Goal: Task Accomplishment & Management: Complete application form

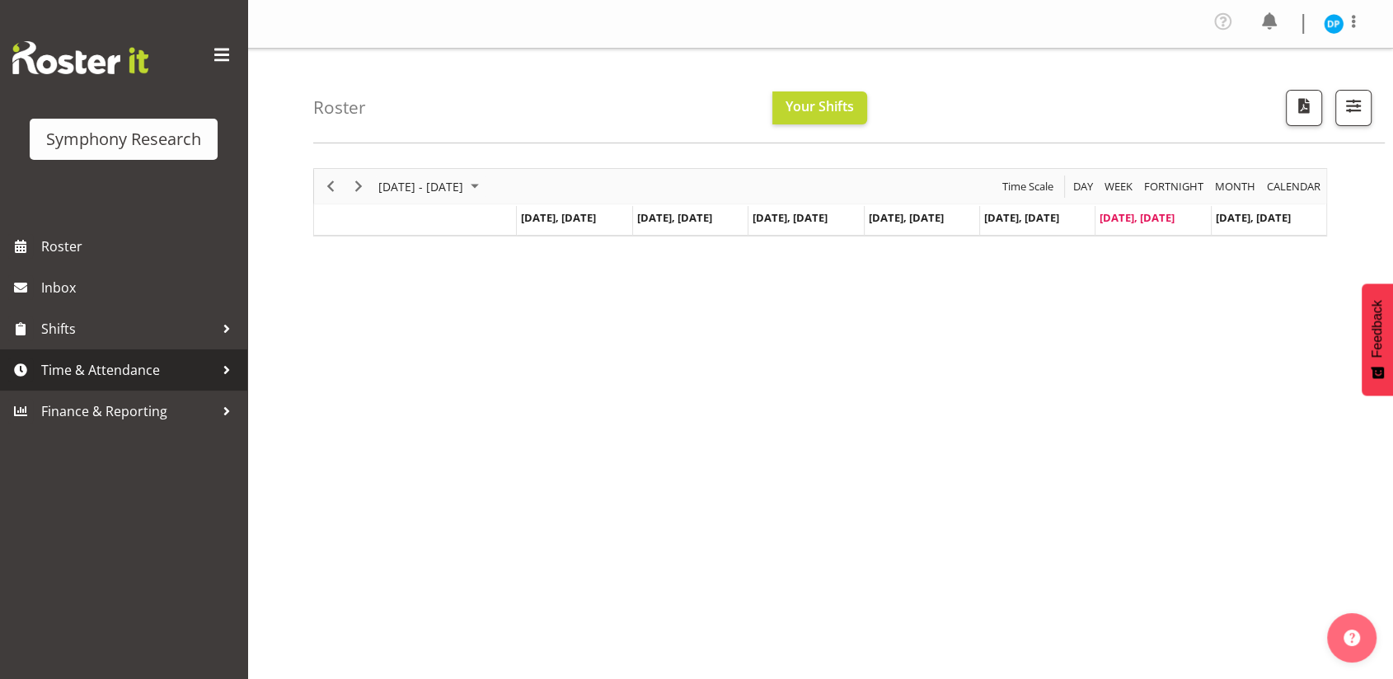
click at [77, 375] on span "Time & Attendance" at bounding box center [127, 370] width 173 height 25
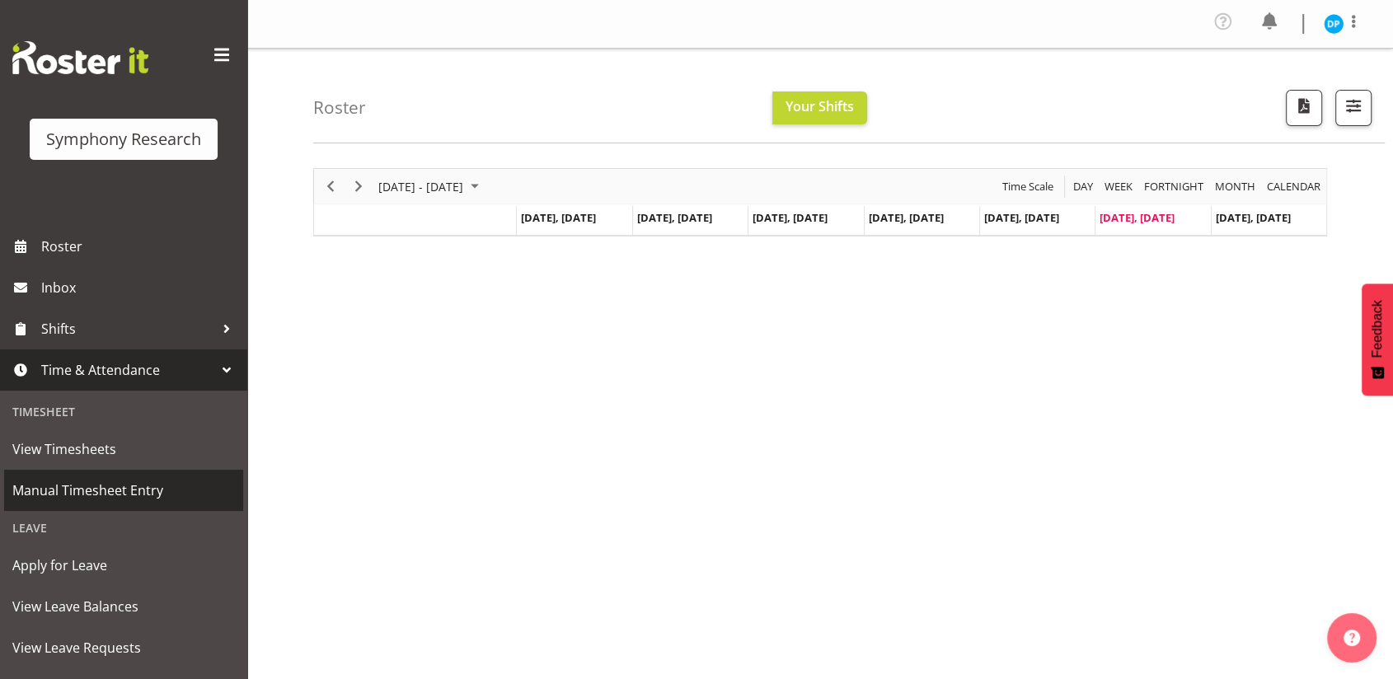
click at [62, 493] on span "Manual Timesheet Entry" at bounding box center [123, 490] width 223 height 25
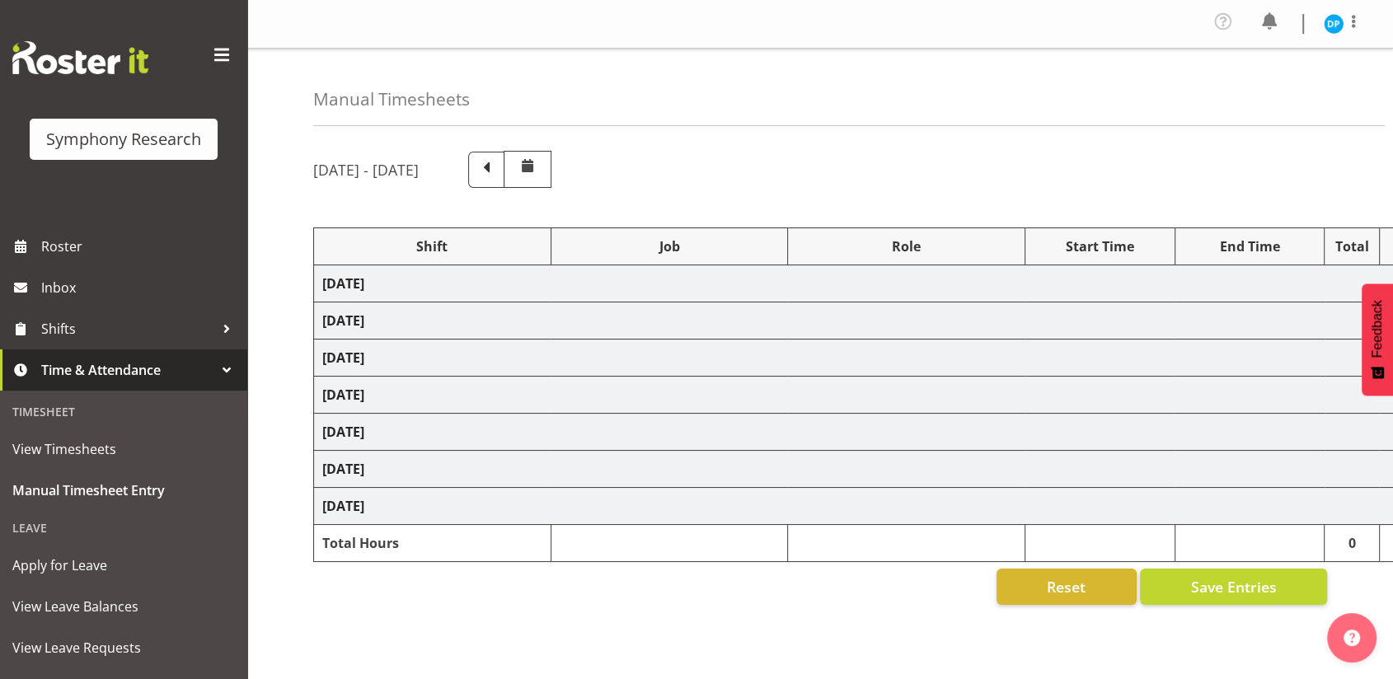
scroll to position [132, 0]
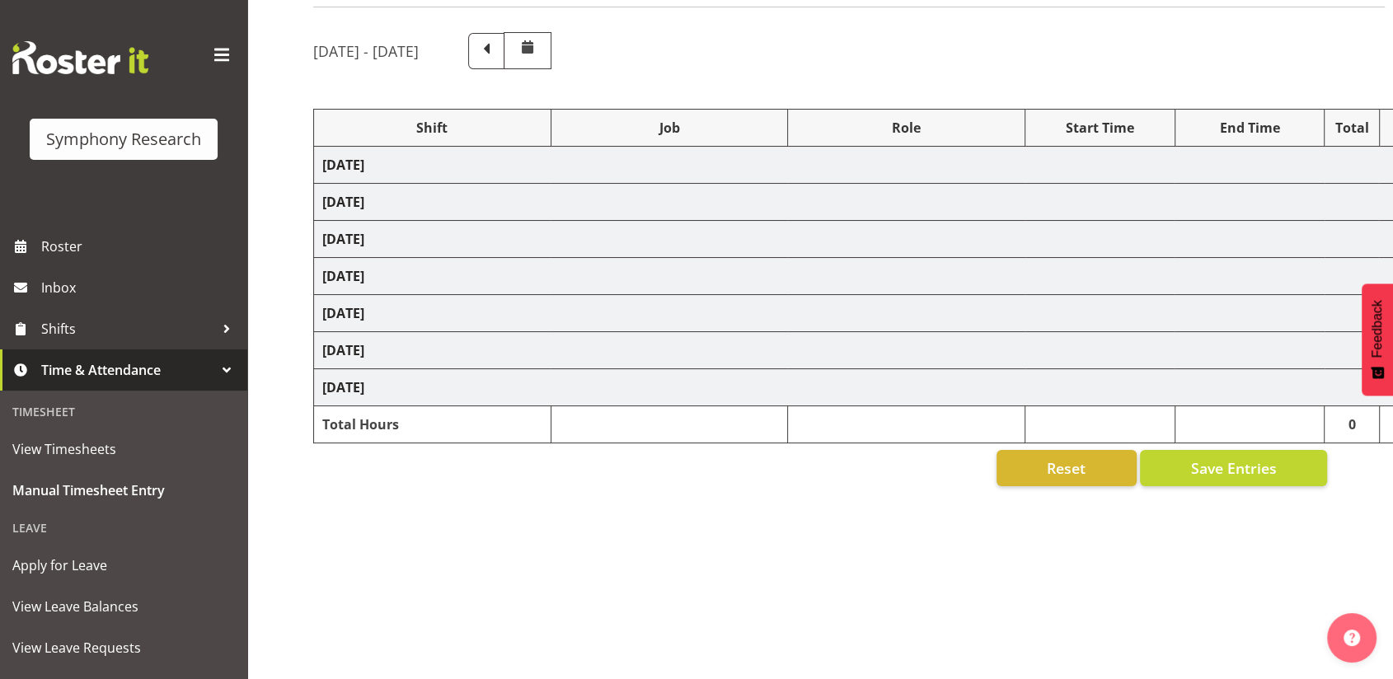
select select "41604"
select select "10527"
select select "47"
select select "41604"
select select "10527"
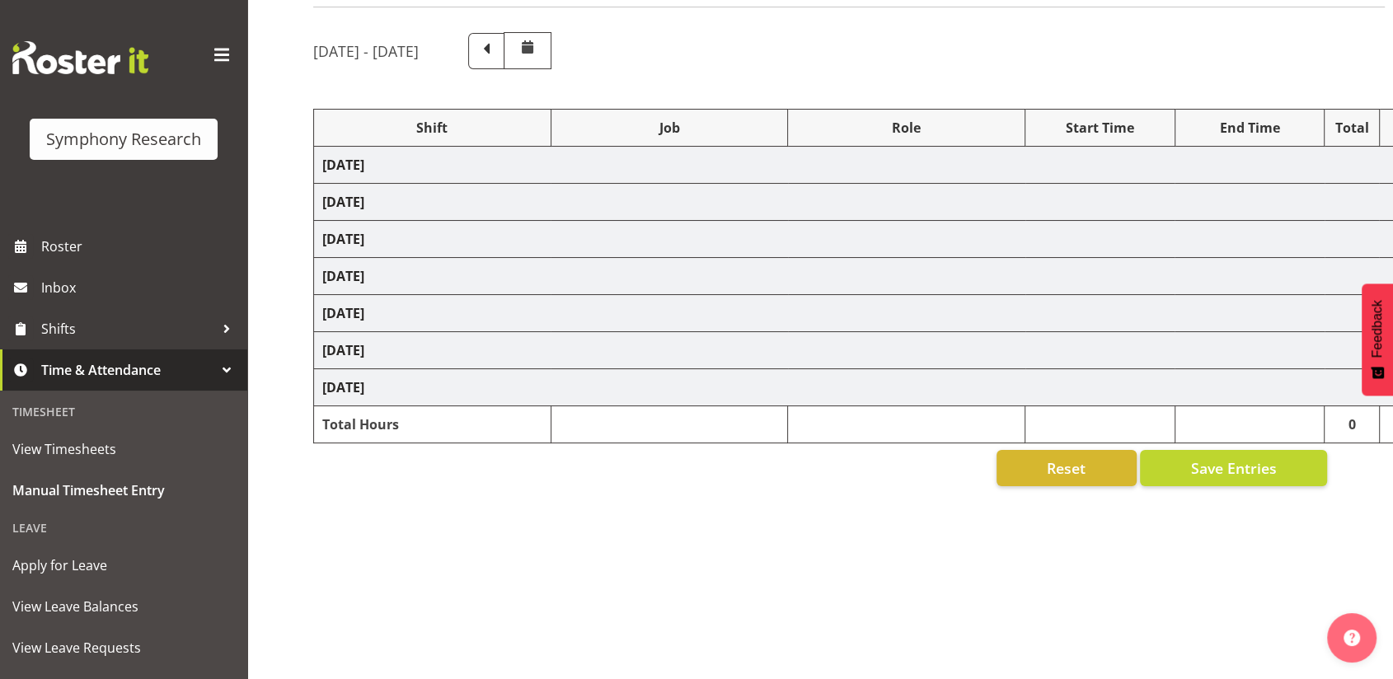
select select "47"
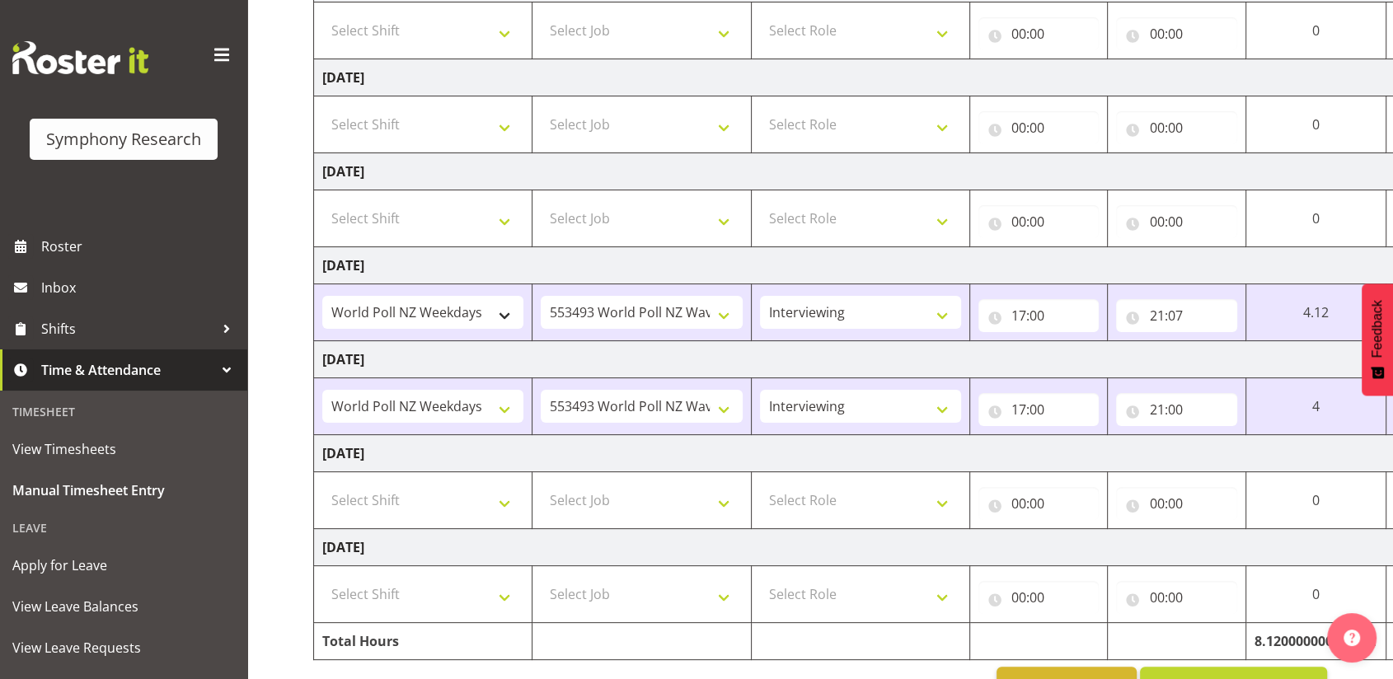
scroll to position [302, 0]
click at [502, 490] on select "Select Shift !!Weekend Residential (Roster IT Shift Label) *Business 9/10am ~ 4…" at bounding box center [422, 498] width 201 height 33
select select "41319"
click at [322, 482] on select "Select Shift !!Weekend Residential (Roster IT Shift Label) *Business 9/10am ~ 4…" at bounding box center [422, 498] width 201 height 33
click at [624, 497] on select "Select Job 550060 IF Admin 553492 World Poll Aus Wave 2 Main 2025 553493 World …" at bounding box center [641, 498] width 201 height 33
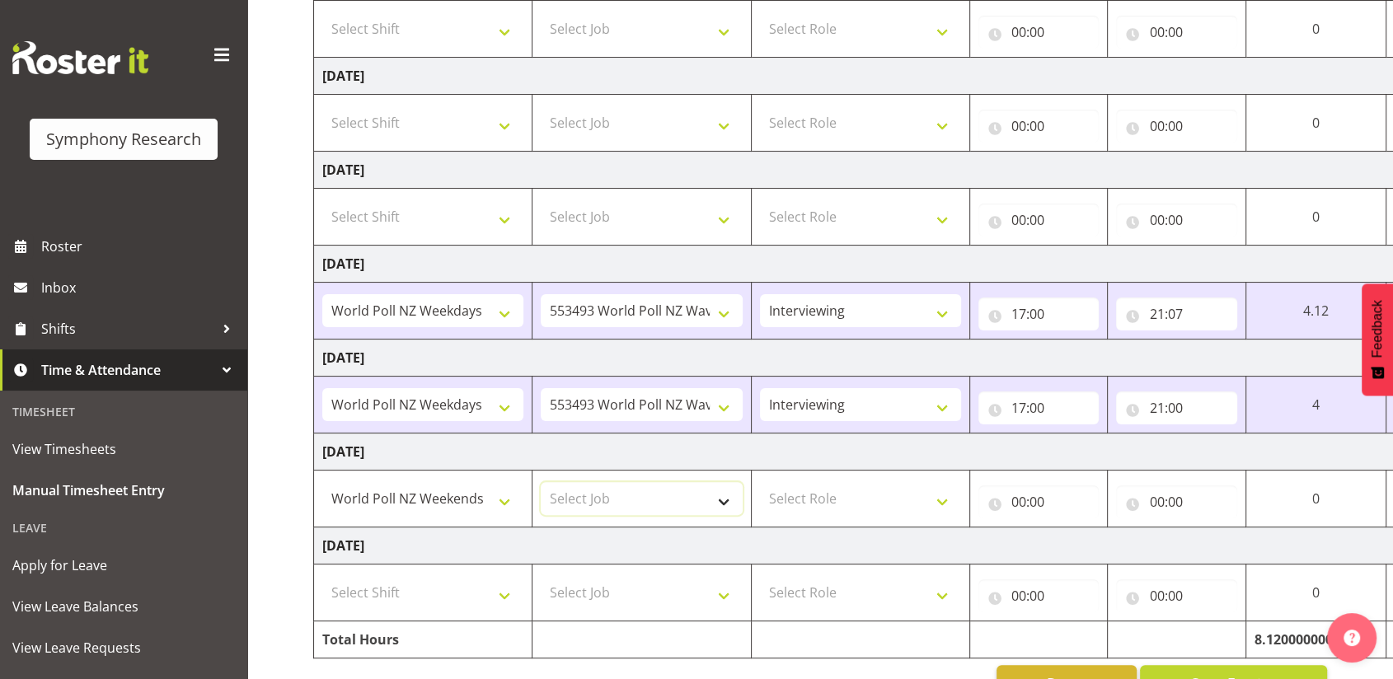
select select "10527"
click at [541, 482] on select "Select Job 550060 IF Admin 553492 World Poll Aus Wave 2 Main 2025 553493 World …" at bounding box center [641, 498] width 201 height 33
click at [798, 505] on select "Select Role Briefing Interviewing" at bounding box center [860, 498] width 201 height 33
select select "47"
click at [760, 482] on select "Select Role Briefing Interviewing" at bounding box center [860, 498] width 201 height 33
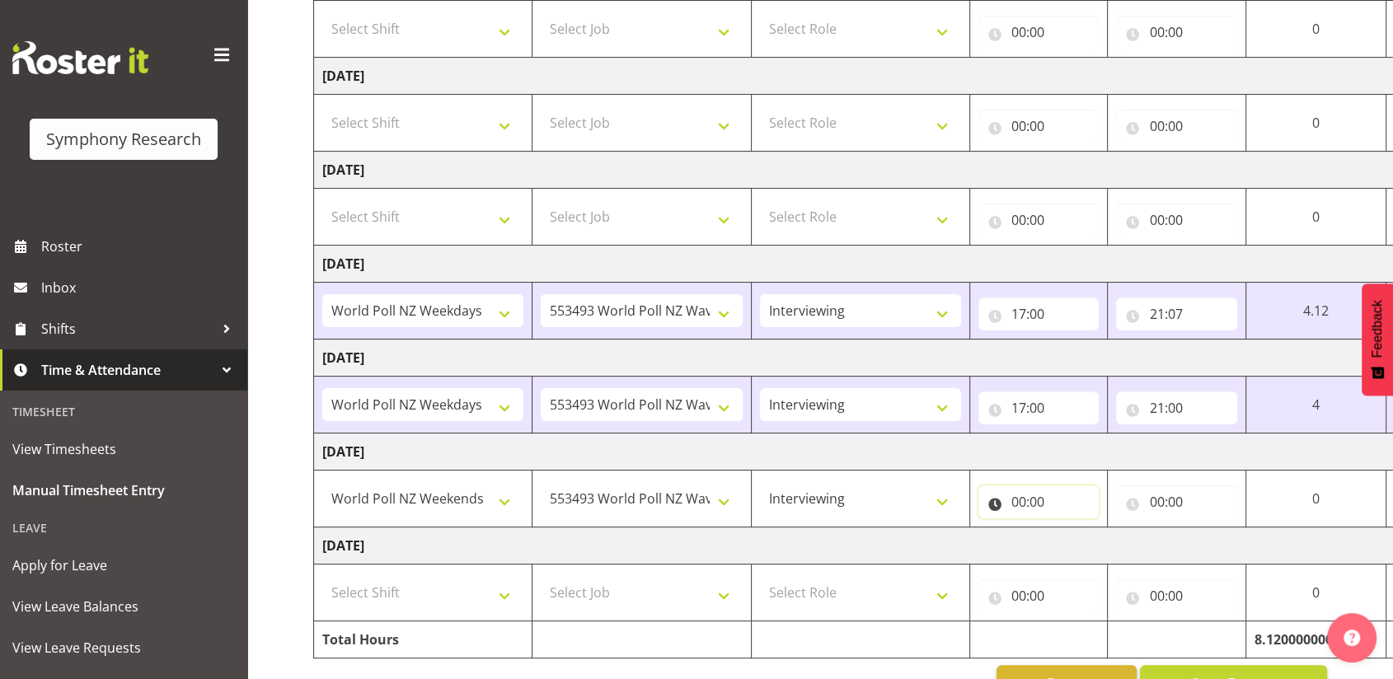
click at [1014, 497] on input "00:00" at bounding box center [1038, 501] width 121 height 33
click at [1093, 542] on select "00 01 02 03 04 05 06 07 08 09 10 11 12 13 14 15 16 17 18 19 20 21 22 23" at bounding box center [1090, 544] width 37 height 33
select select "12"
click at [1109, 528] on select "00 01 02 03 04 05 06 07 08 09 10 11 12 13 14 15 16 17 18 19 20 21 22 23" at bounding box center [1090, 544] width 37 height 33
type input "12:00"
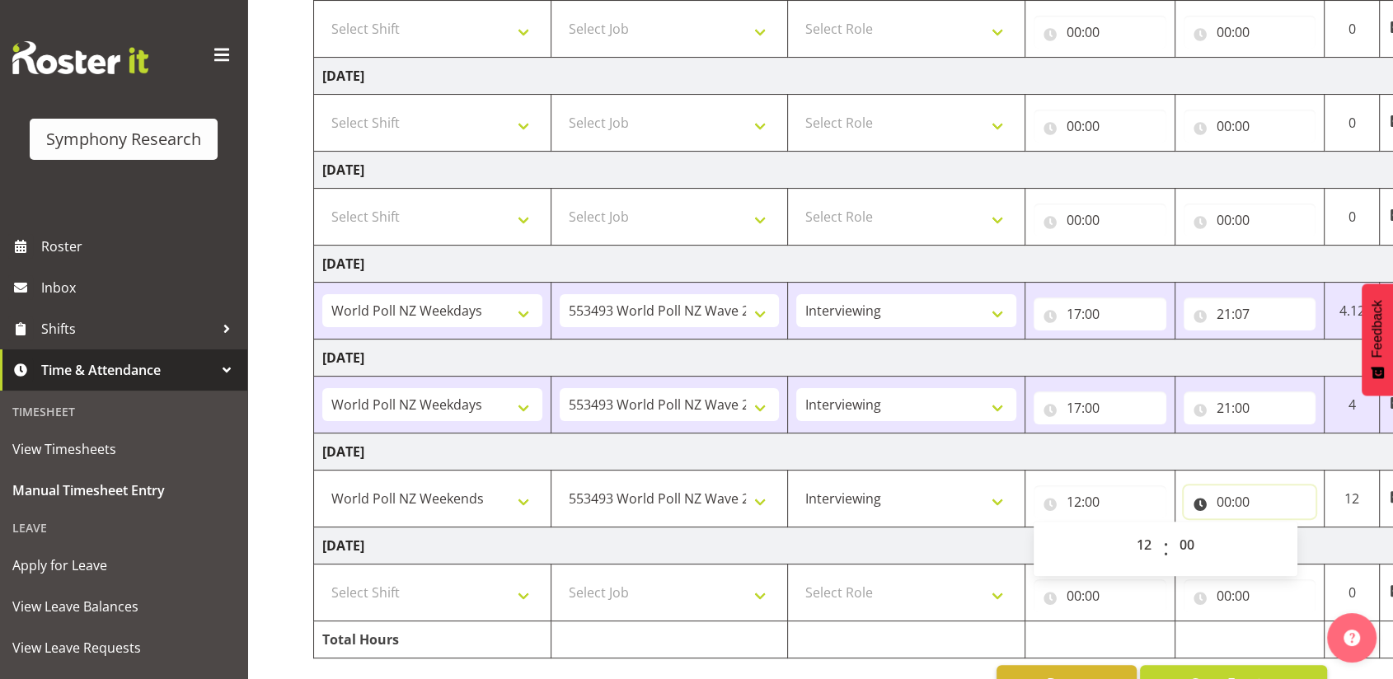
click at [1220, 504] on input "00:00" at bounding box center [1249, 501] width 133 height 33
click at [1294, 546] on select "00 01 02 03 04 05 06 07 08 09 10 11 12 13 14 15 16 17 18 19 20 21 22 23" at bounding box center [1295, 544] width 37 height 33
select select "19"
click at [1277, 528] on select "00 01 02 03 04 05 06 07 08 09 10 11 12 13 14 15 16 17 18 19 20 21 22 23" at bounding box center [1295, 544] width 37 height 33
type input "19:00"
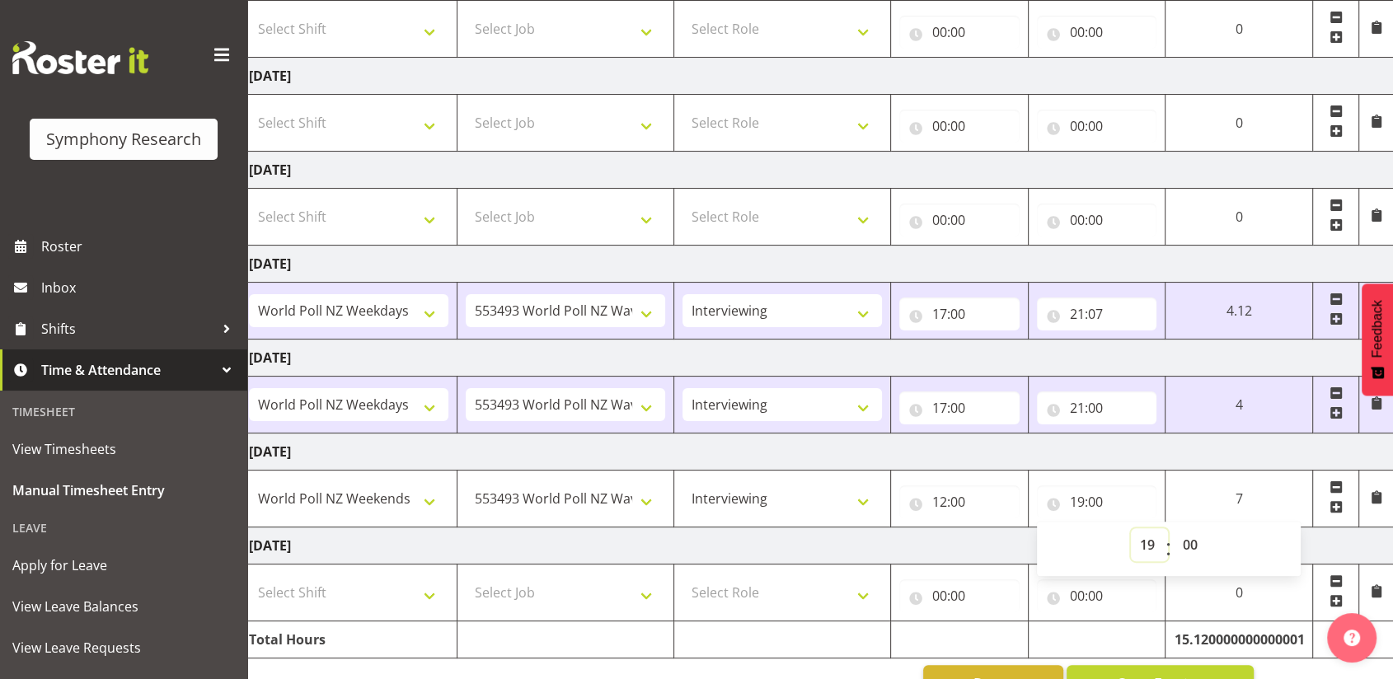
scroll to position [349, 0]
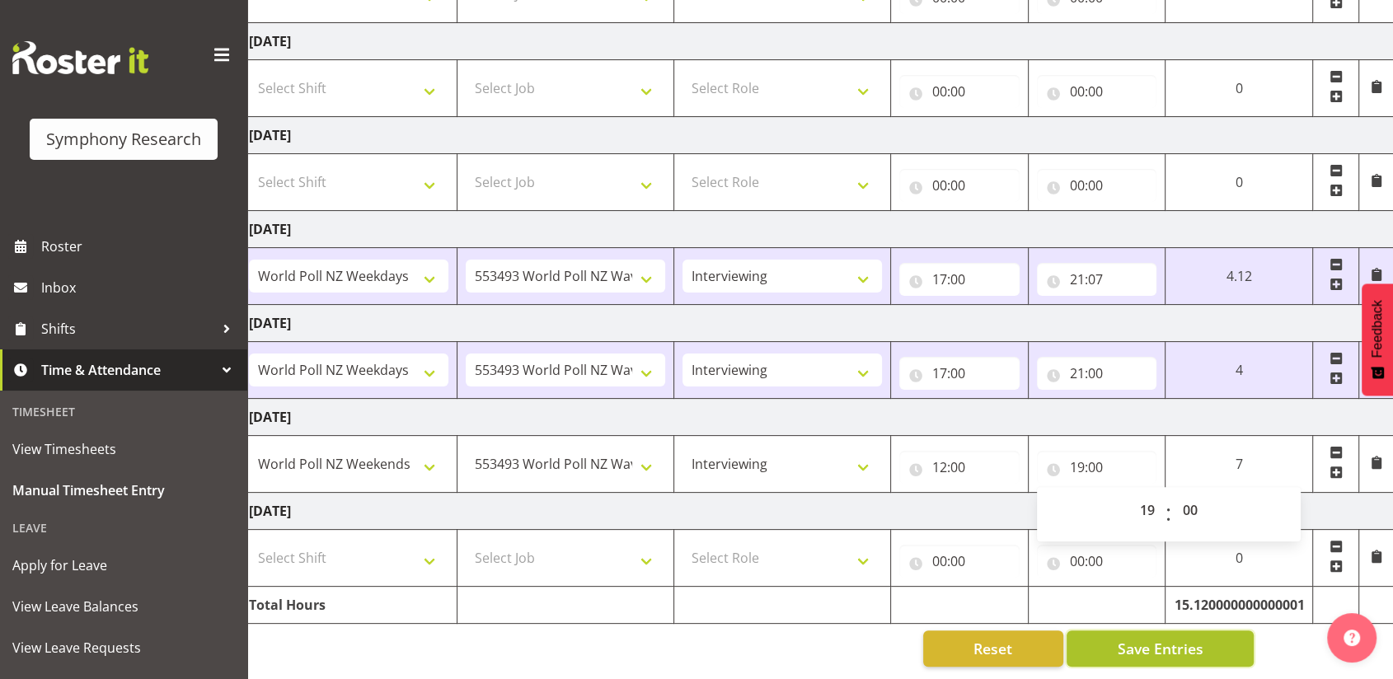
click at [1130, 638] on span "Save Entries" at bounding box center [1160, 648] width 86 height 21
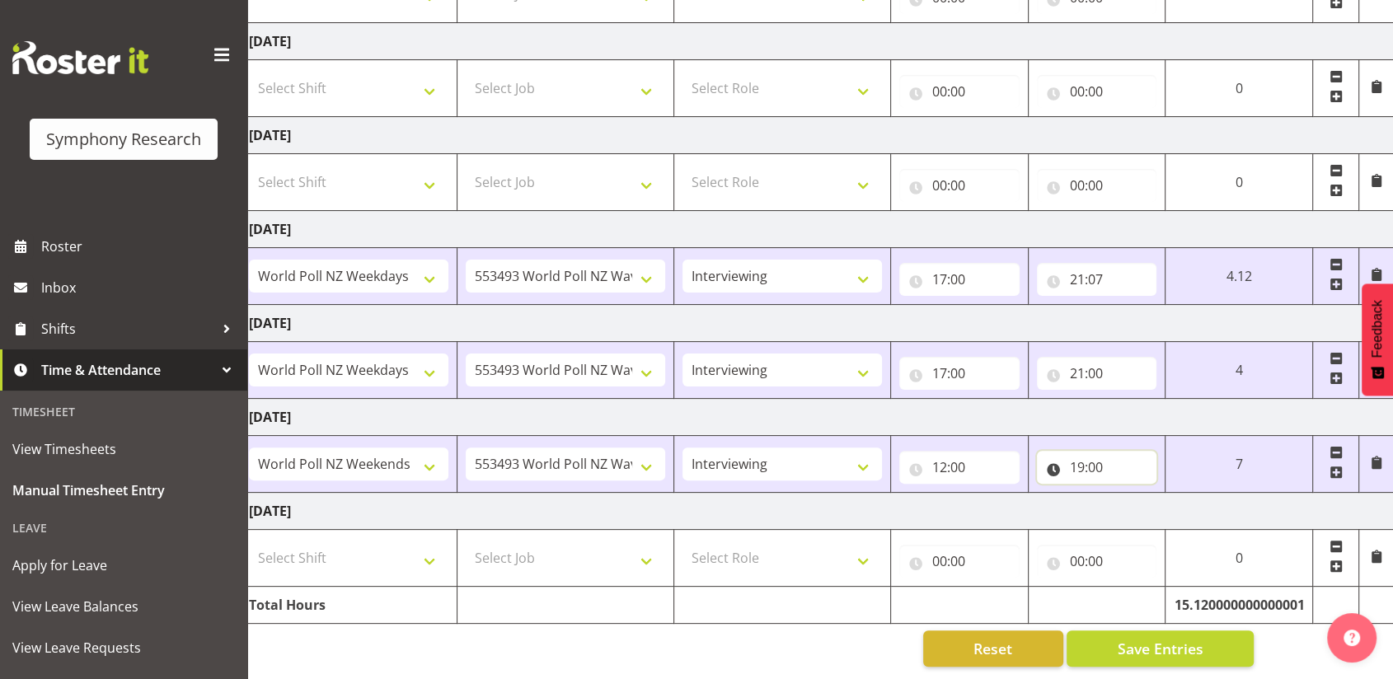
click at [1096, 452] on input "19:00" at bounding box center [1097, 467] width 120 height 33
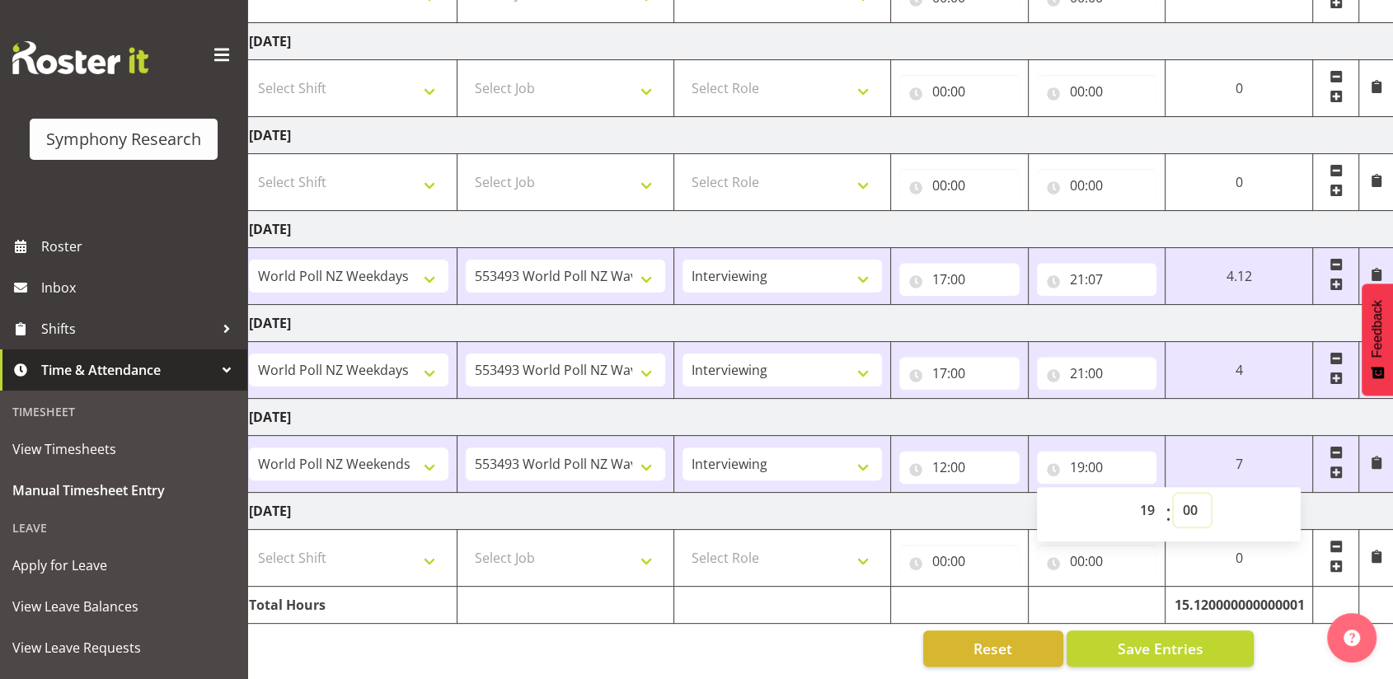
click at [1183, 494] on select "00 01 02 03 04 05 06 07 08 09 10 11 12 13 14 15 16 17 18 19 20 21 22 23 24 25 2…" at bounding box center [1192, 510] width 37 height 33
select select "7"
click at [1174, 494] on select "00 01 02 03 04 05 06 07 08 09 10 11 12 13 14 15 16 17 18 19 20 21 22 23 24 25 2…" at bounding box center [1192, 510] width 37 height 33
type input "19:07"
click at [1134, 638] on span "Save Entries" at bounding box center [1160, 648] width 86 height 21
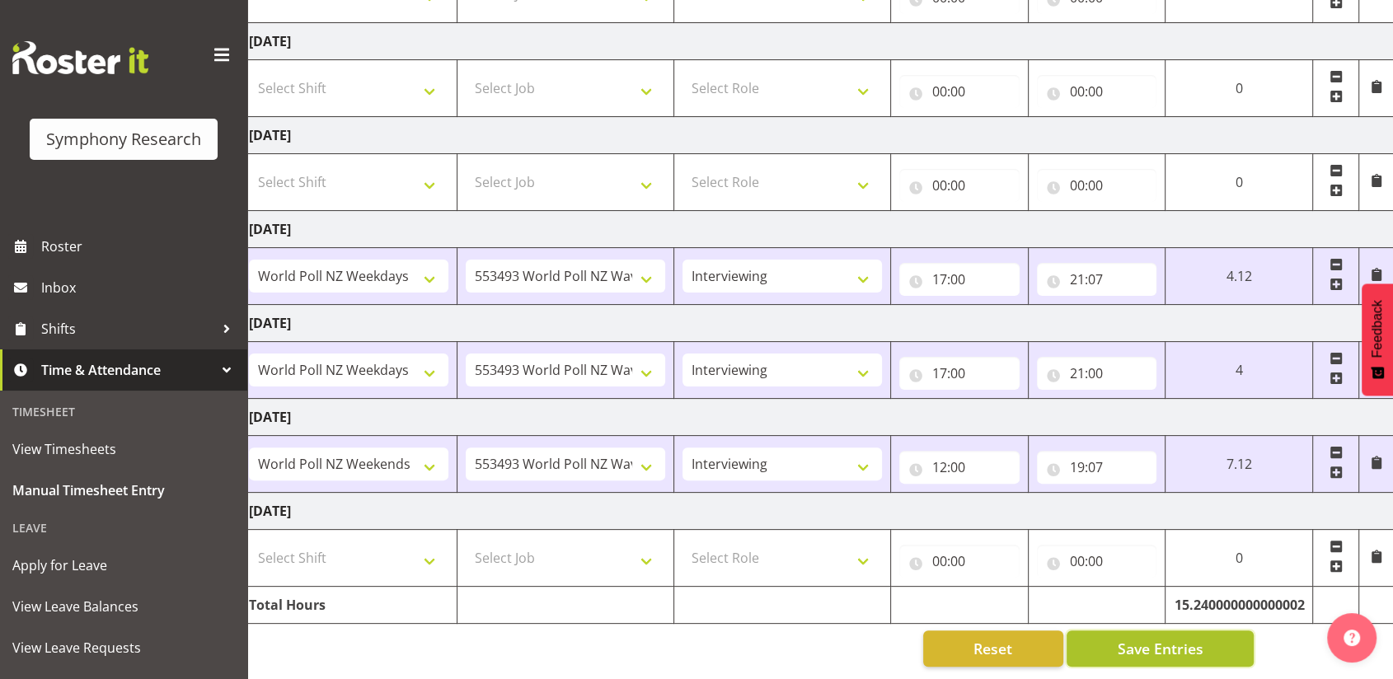
click at [1134, 638] on span "Save Entries" at bounding box center [1160, 648] width 86 height 21
click at [1117, 638] on span "Save Entries" at bounding box center [1160, 648] width 86 height 21
click at [1206, 630] on button "Save Entries" at bounding box center [1159, 648] width 187 height 36
